Goal: Navigation & Orientation: Find specific page/section

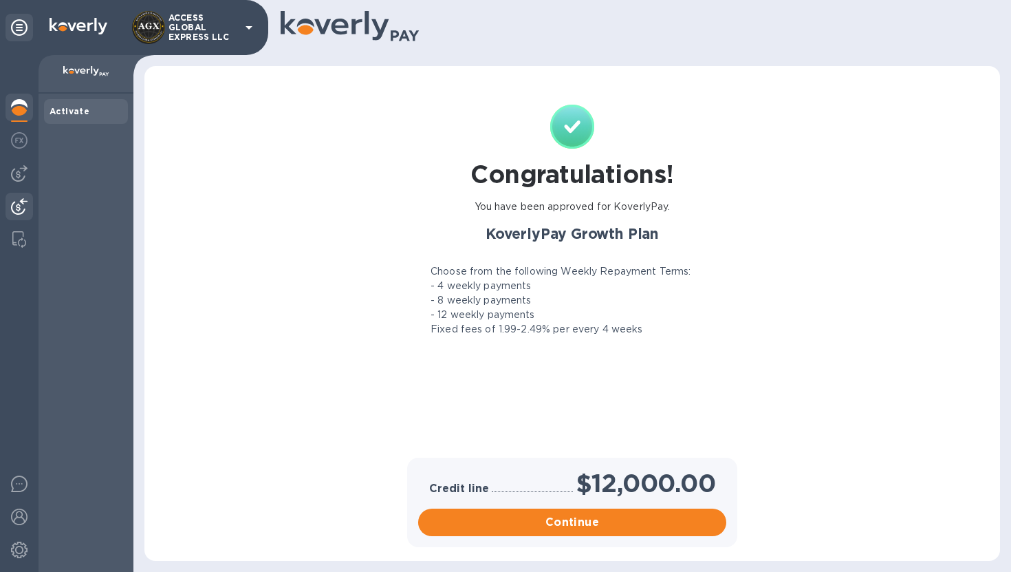
click at [6, 207] on div at bounding box center [20, 208] width 28 height 30
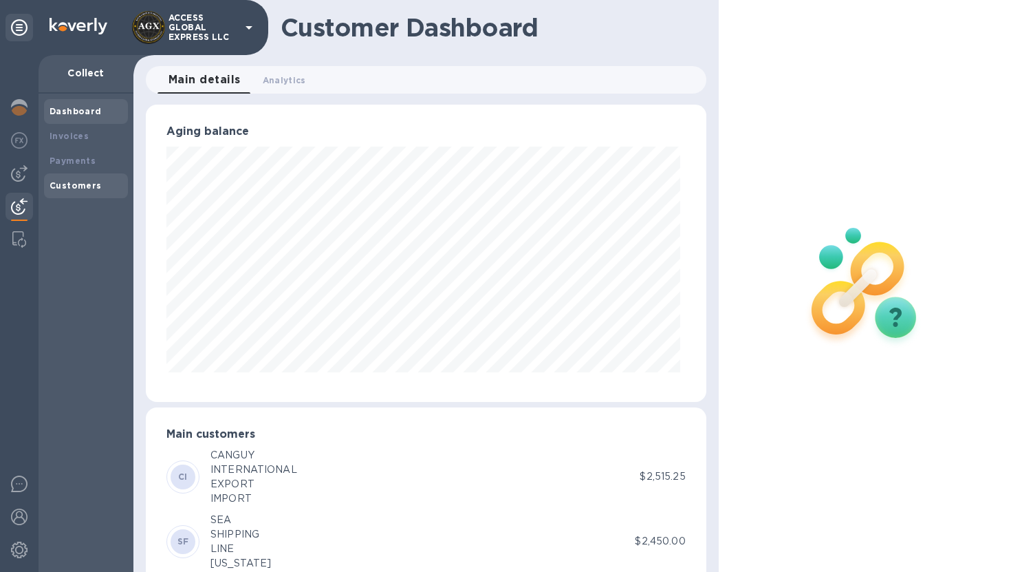
click at [98, 193] on div "Customers" at bounding box center [86, 185] width 84 height 25
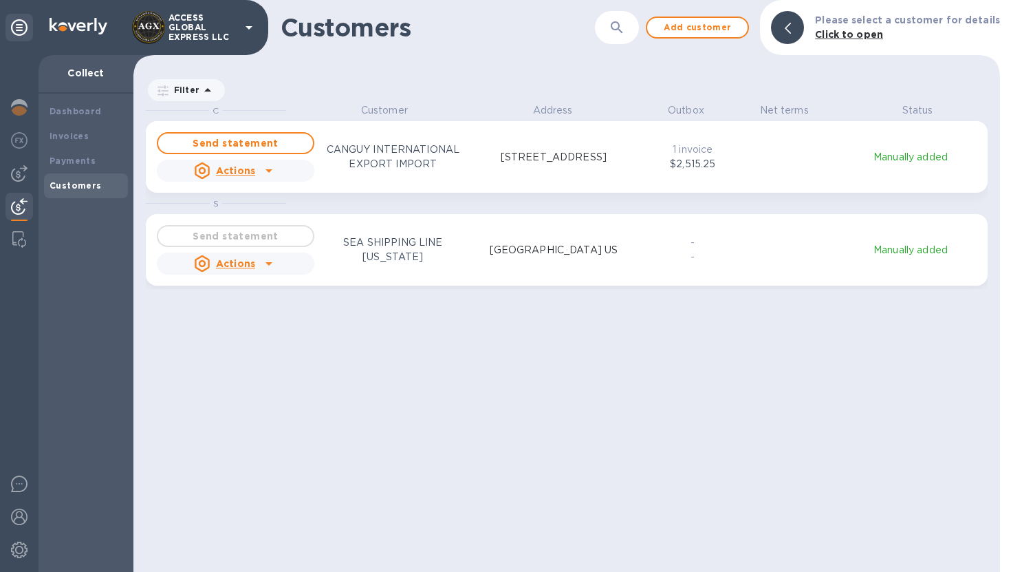
scroll to position [458, 861]
click at [73, 161] on b "Payments" at bounding box center [73, 161] width 46 height 10
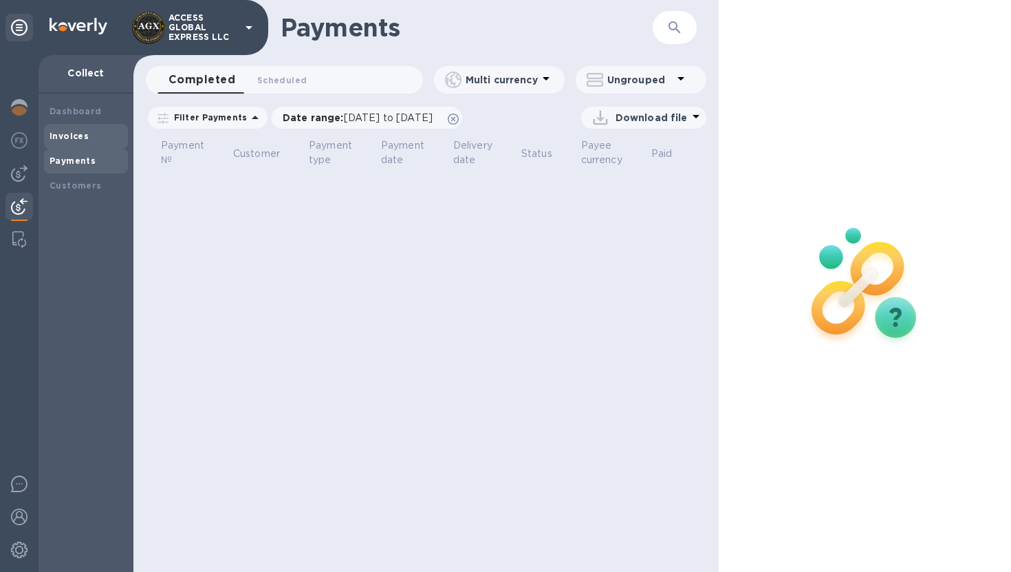
click at [70, 147] on div "Invoices" at bounding box center [86, 136] width 84 height 25
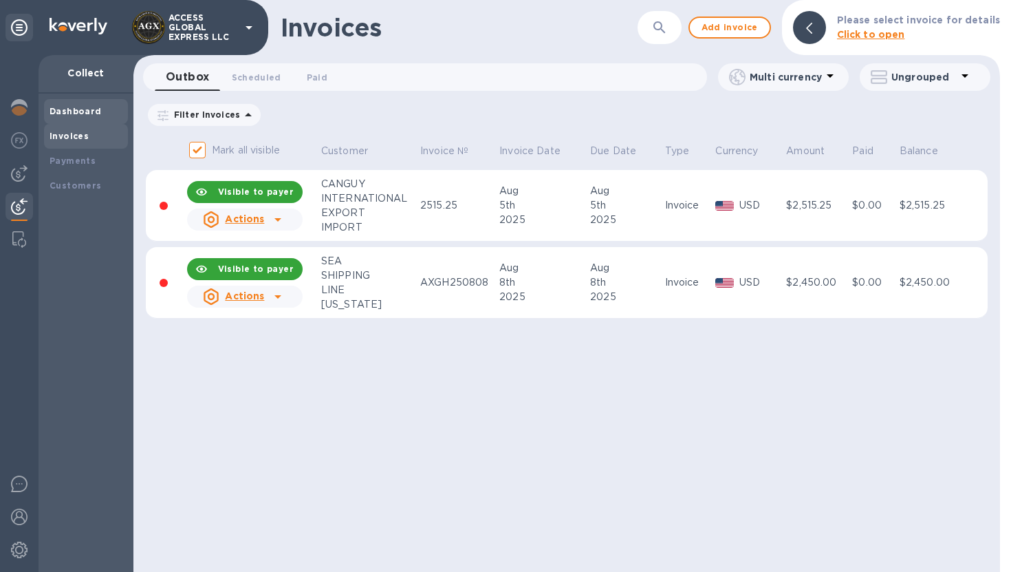
click at [72, 117] on div "Dashboard" at bounding box center [86, 112] width 73 height 14
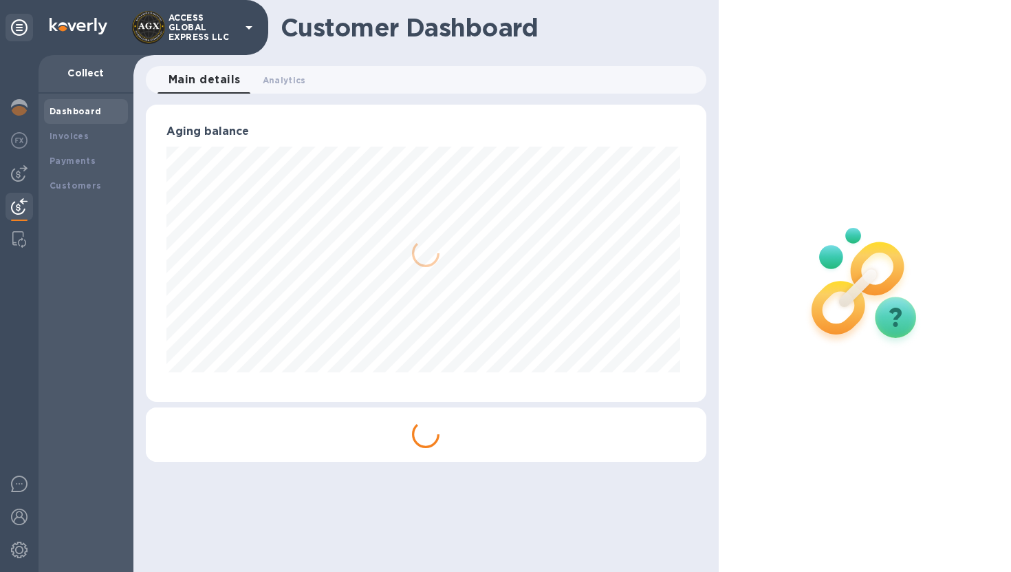
scroll to position [687790, 687532]
